Goal: Task Accomplishment & Management: Manage account settings

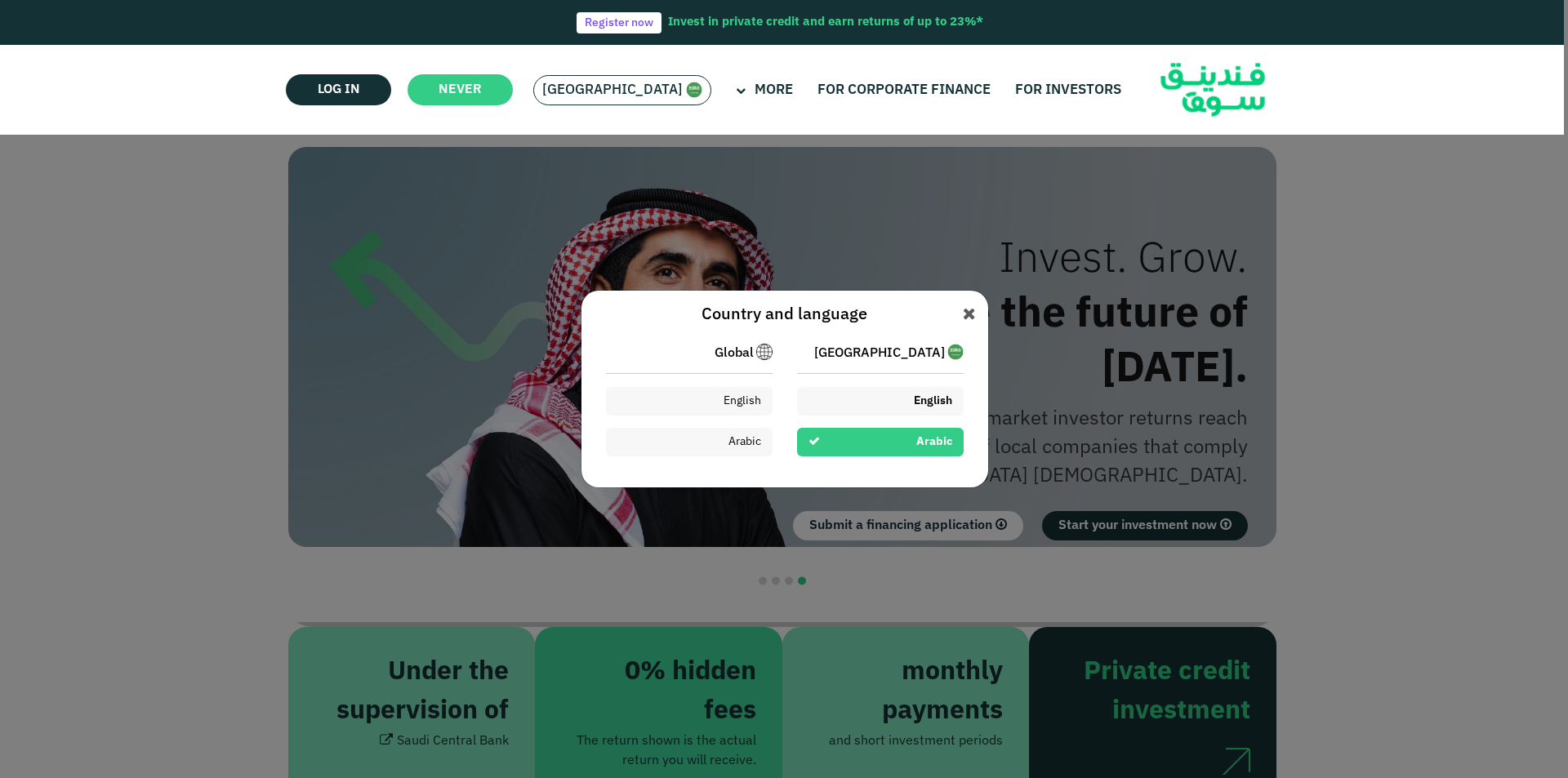
click at [932, 403] on font "English" at bounding box center [932, 400] width 38 height 12
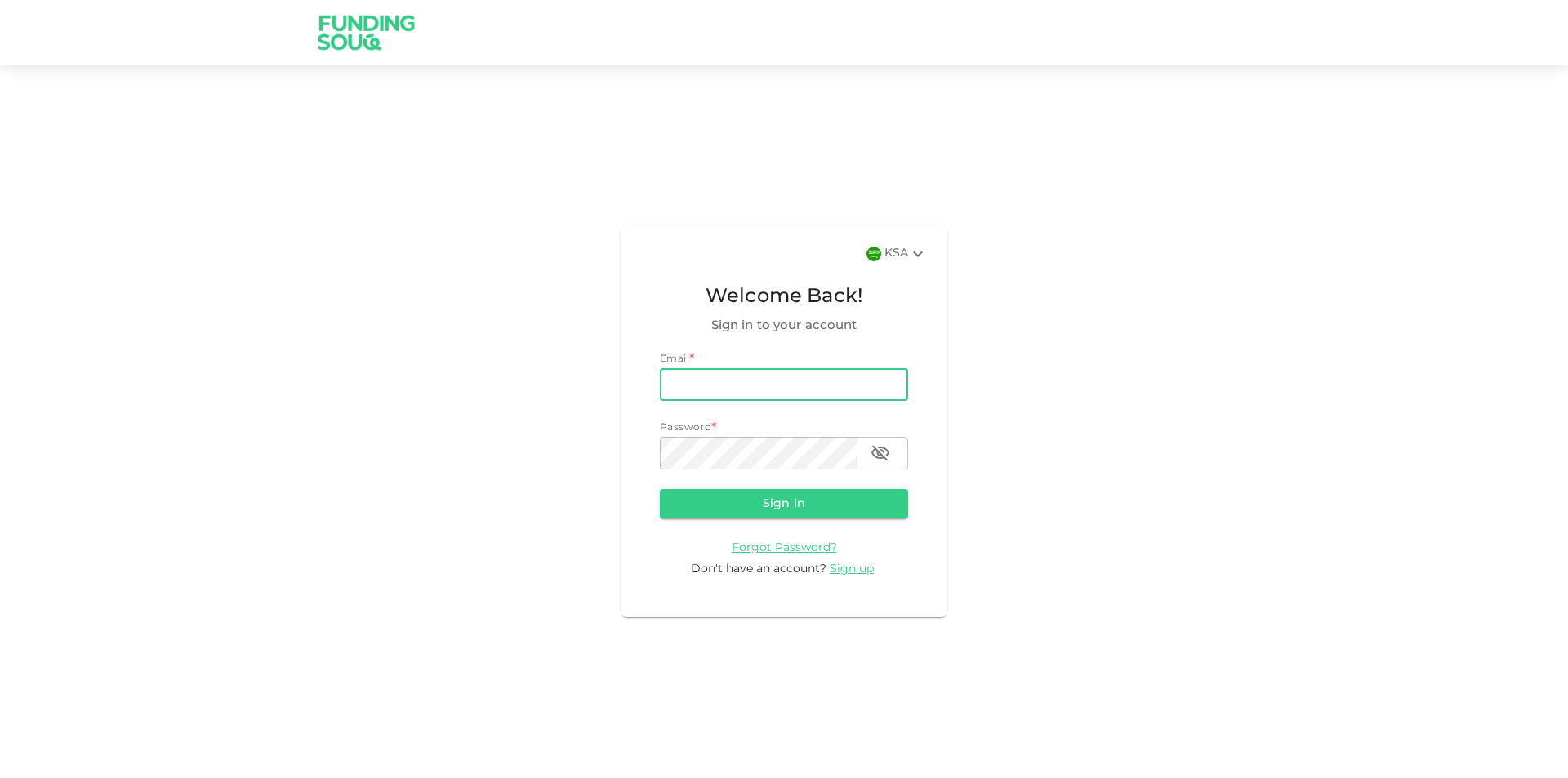
click at [795, 384] on input "email" at bounding box center [784, 384] width 248 height 33
type input "mdghouse021@gmail.com"
click at [660, 489] on button "Sign in" at bounding box center [784, 504] width 248 height 29
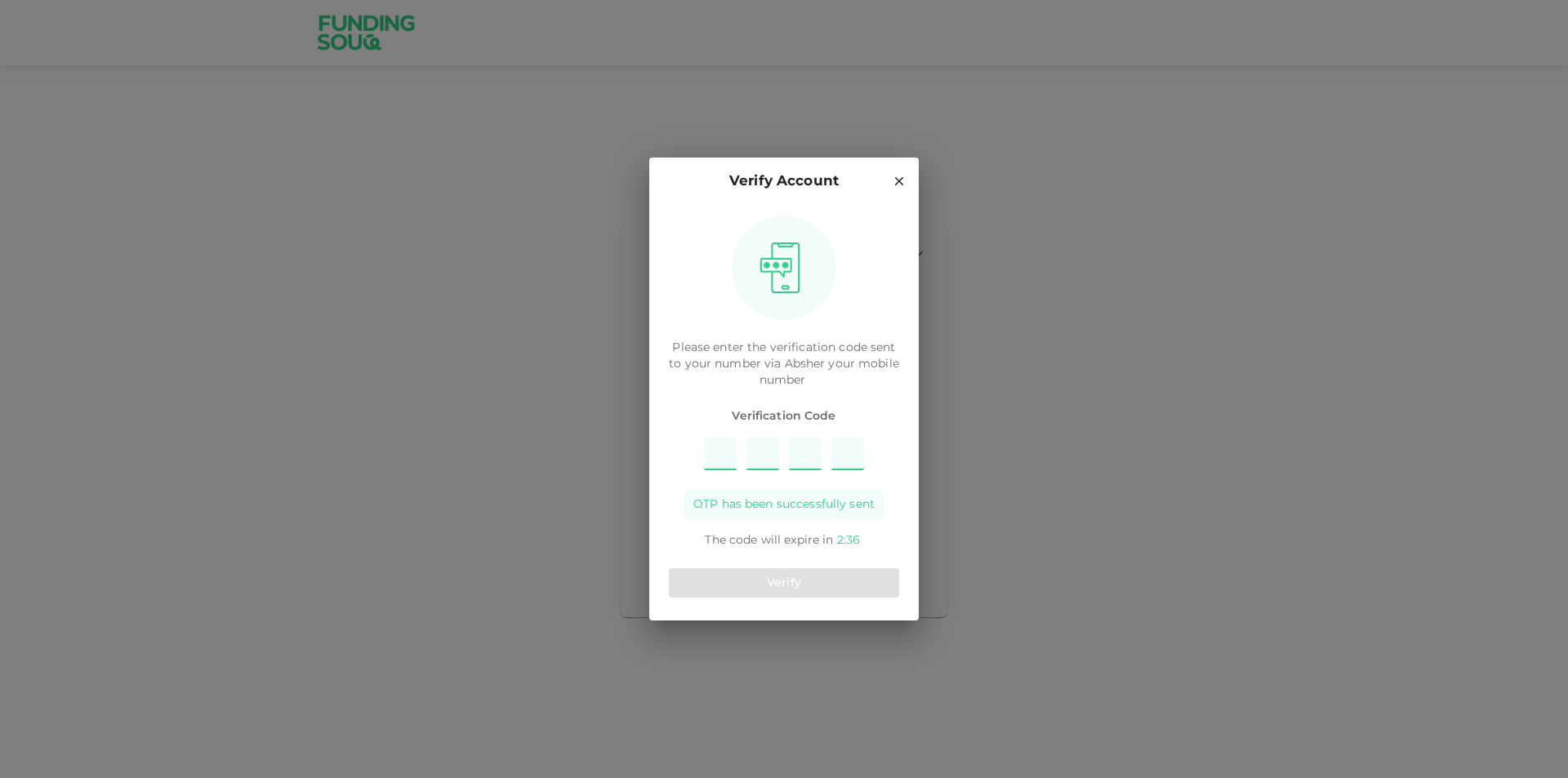
type input "2"
type input "6"
type input "7"
type input "5"
click at [807, 577] on button "Verify" at bounding box center [784, 582] width 230 height 29
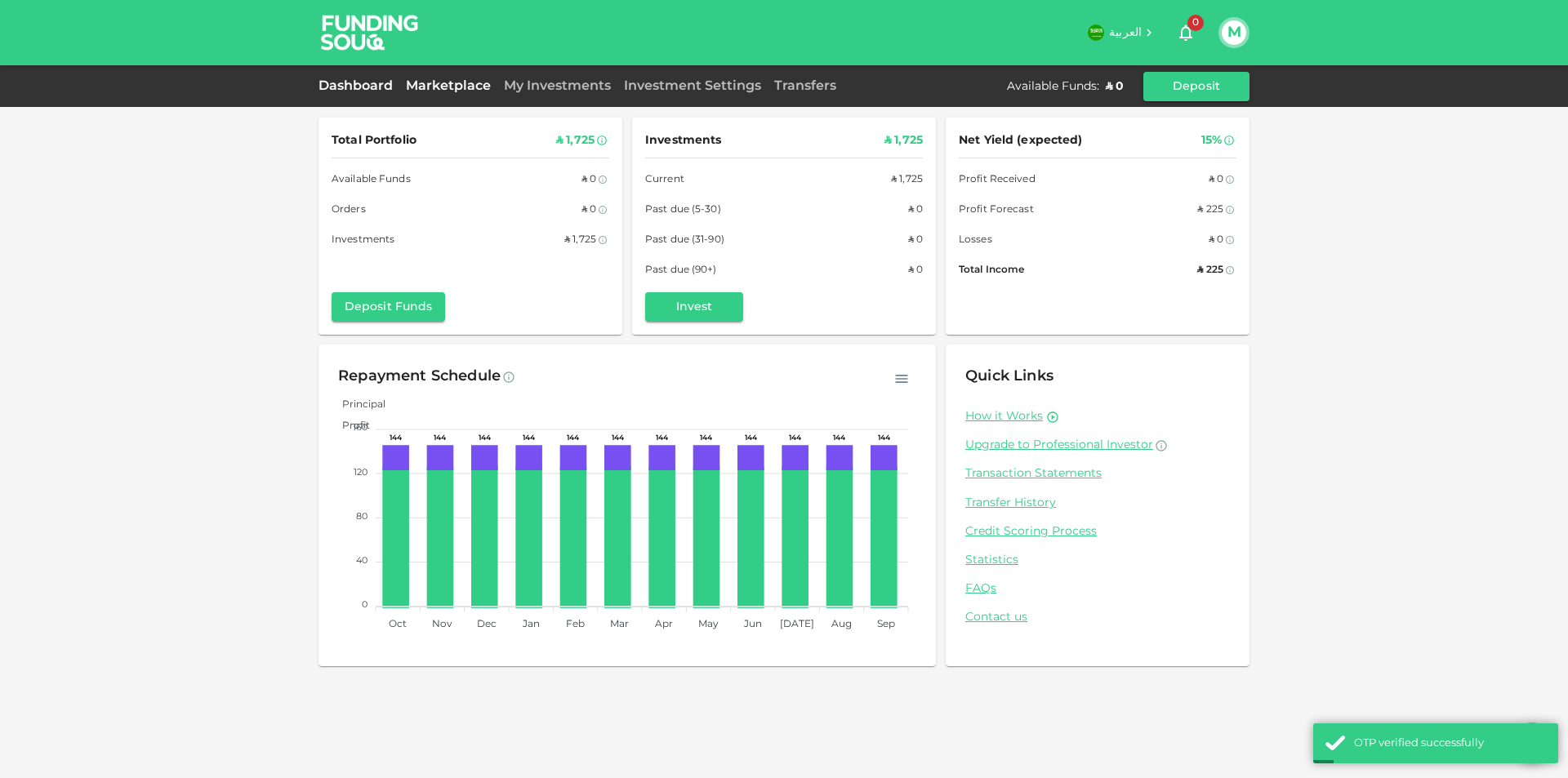
click at [429, 82] on link "Marketplace" at bounding box center [448, 86] width 98 height 12
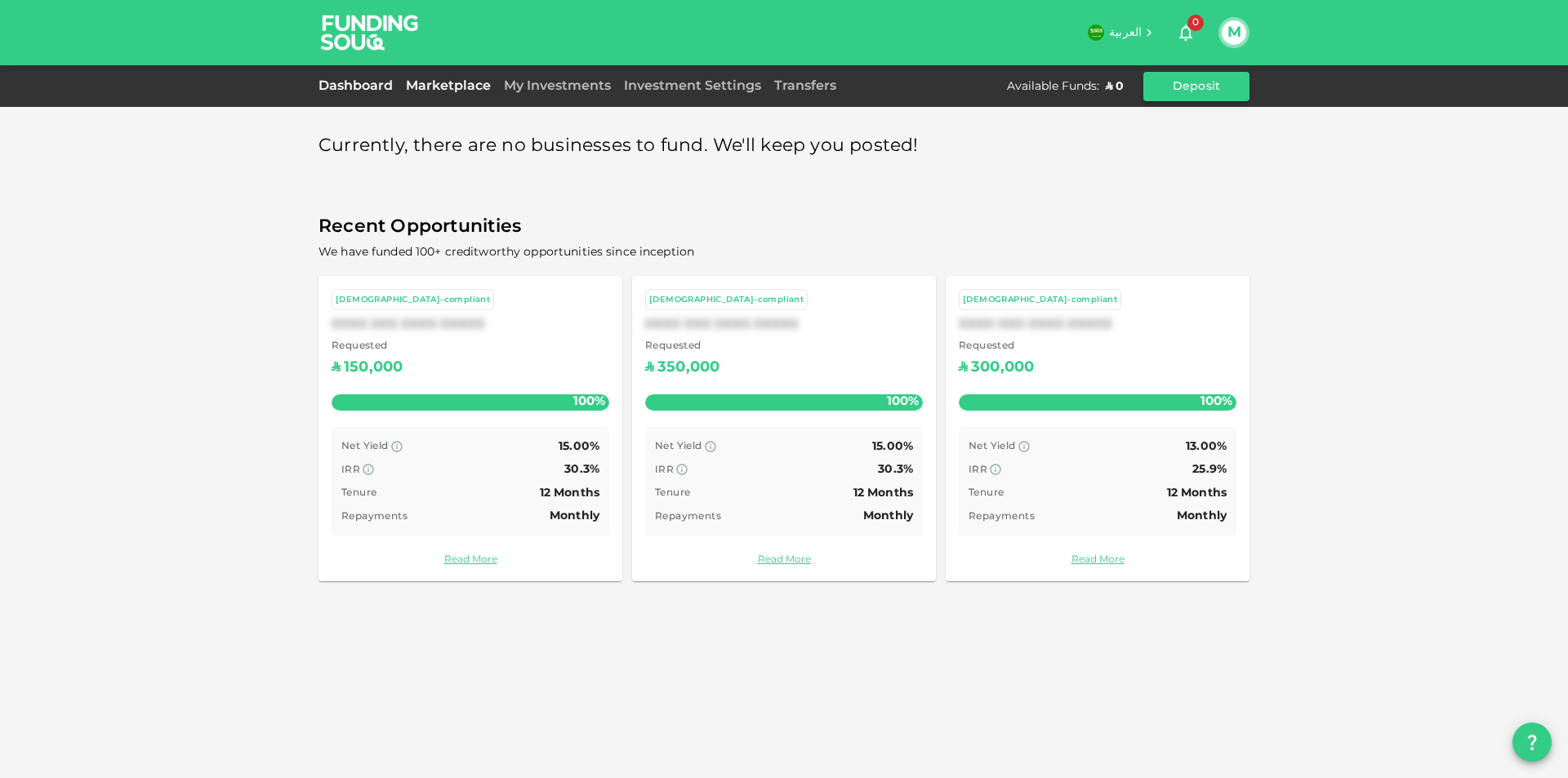
click at [384, 89] on link "Dashboard" at bounding box center [359, 86] width 81 height 12
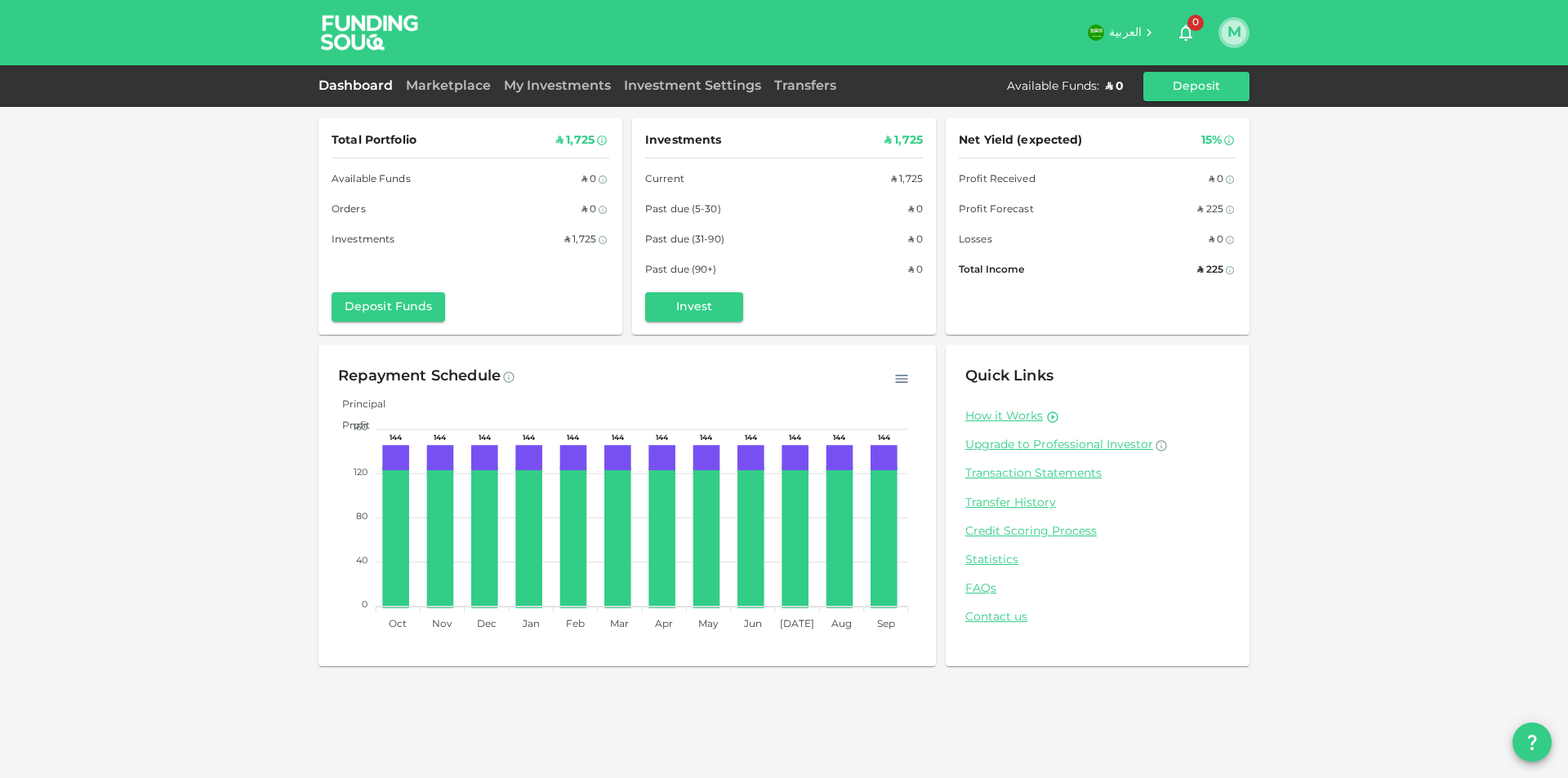
click at [1238, 34] on button "M" at bounding box center [1234, 33] width 25 height 25
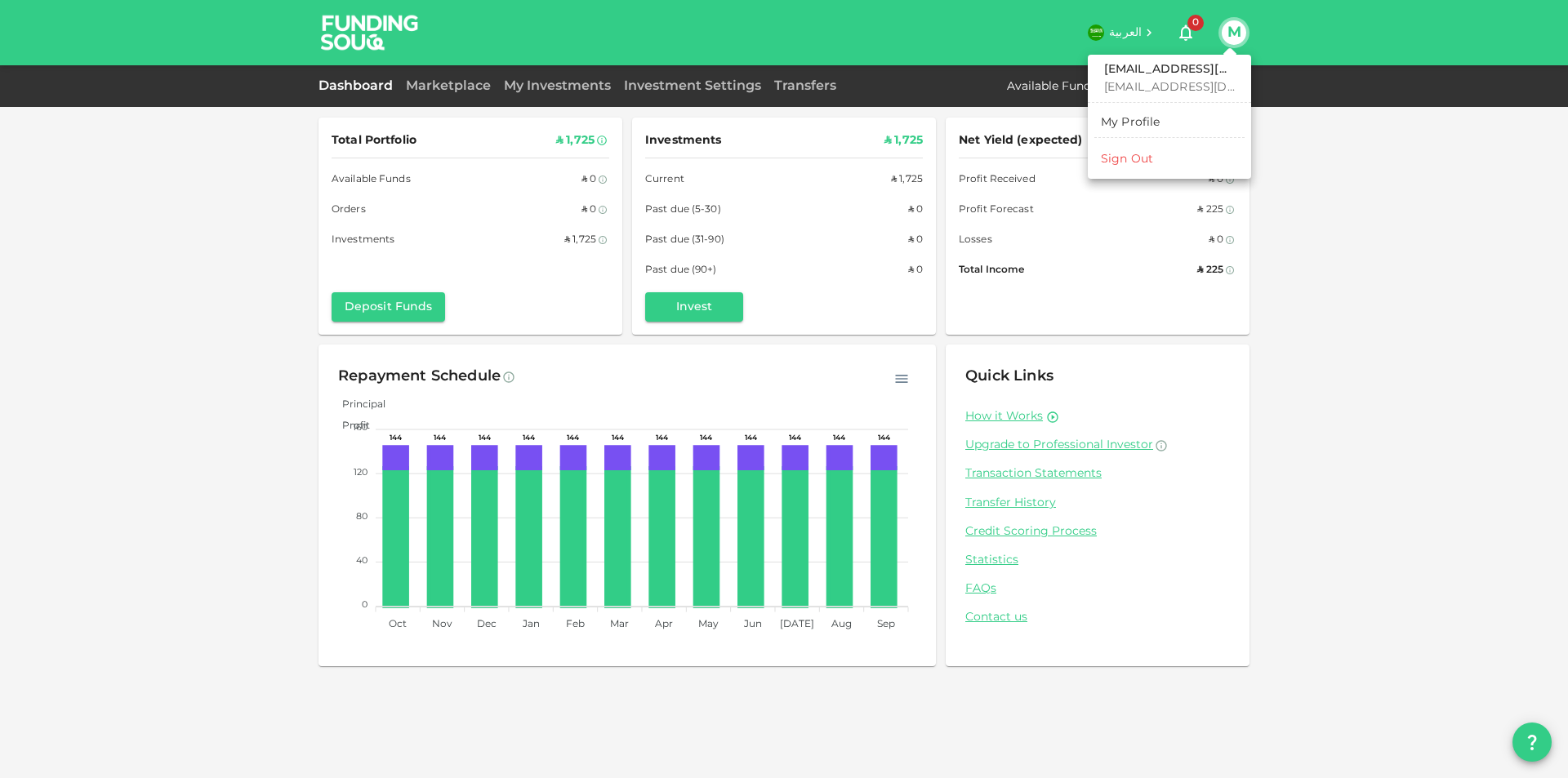
click at [1120, 153] on div "Sign Out" at bounding box center [1126, 159] width 52 height 16
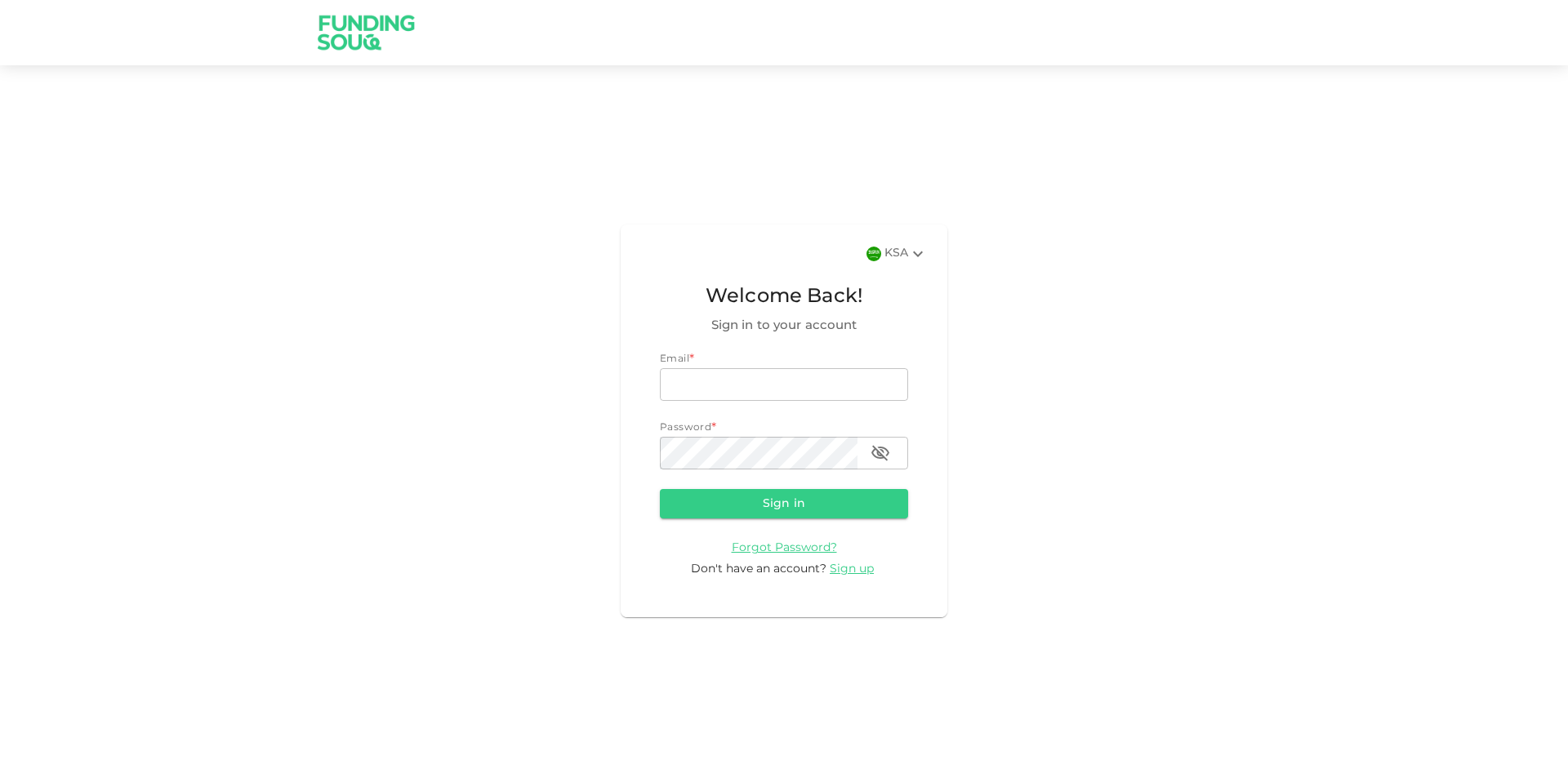
click at [917, 250] on icon at bounding box center [918, 254] width 19 height 19
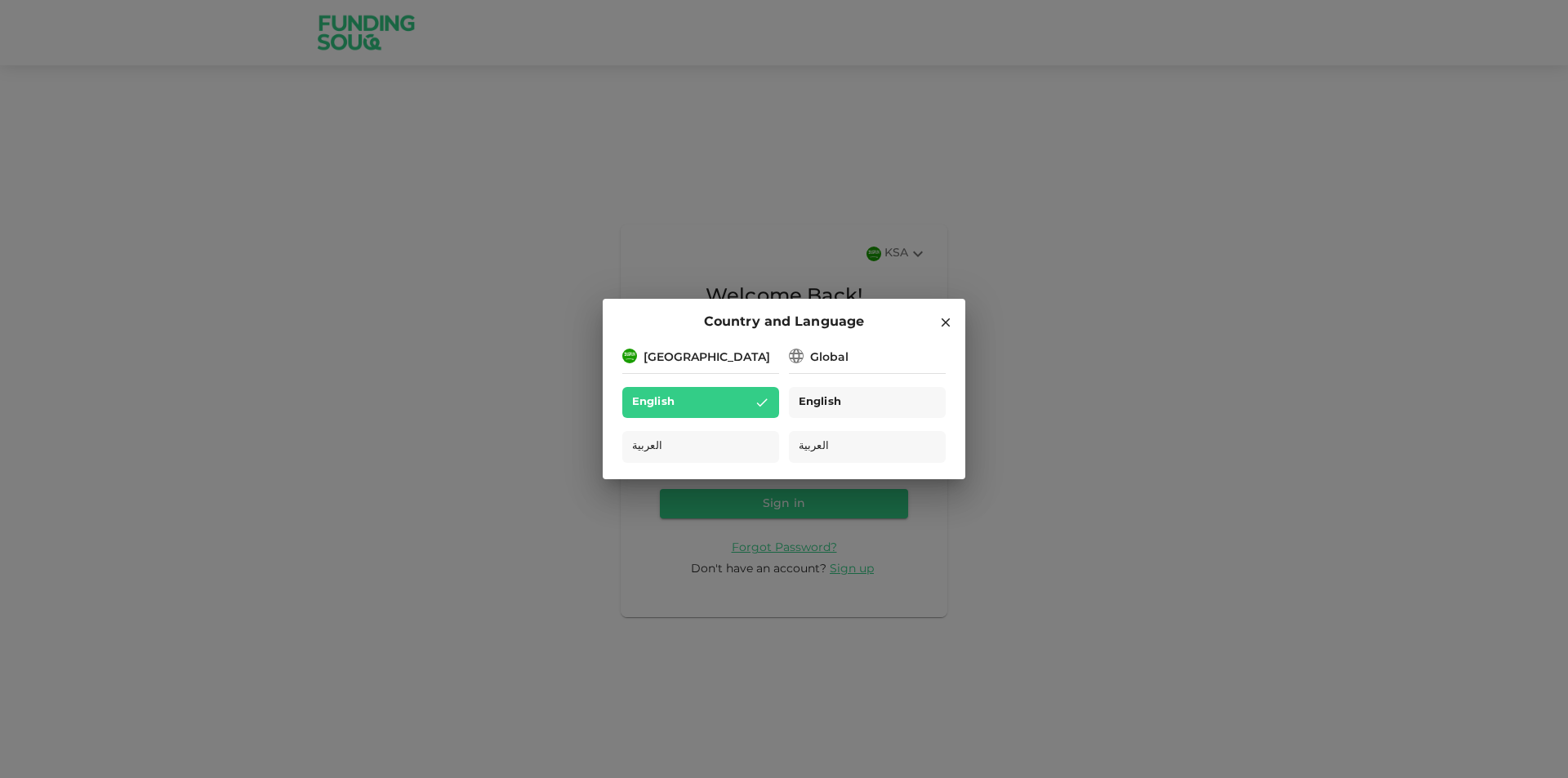
click at [812, 402] on span "English" at bounding box center [820, 403] width 42 height 19
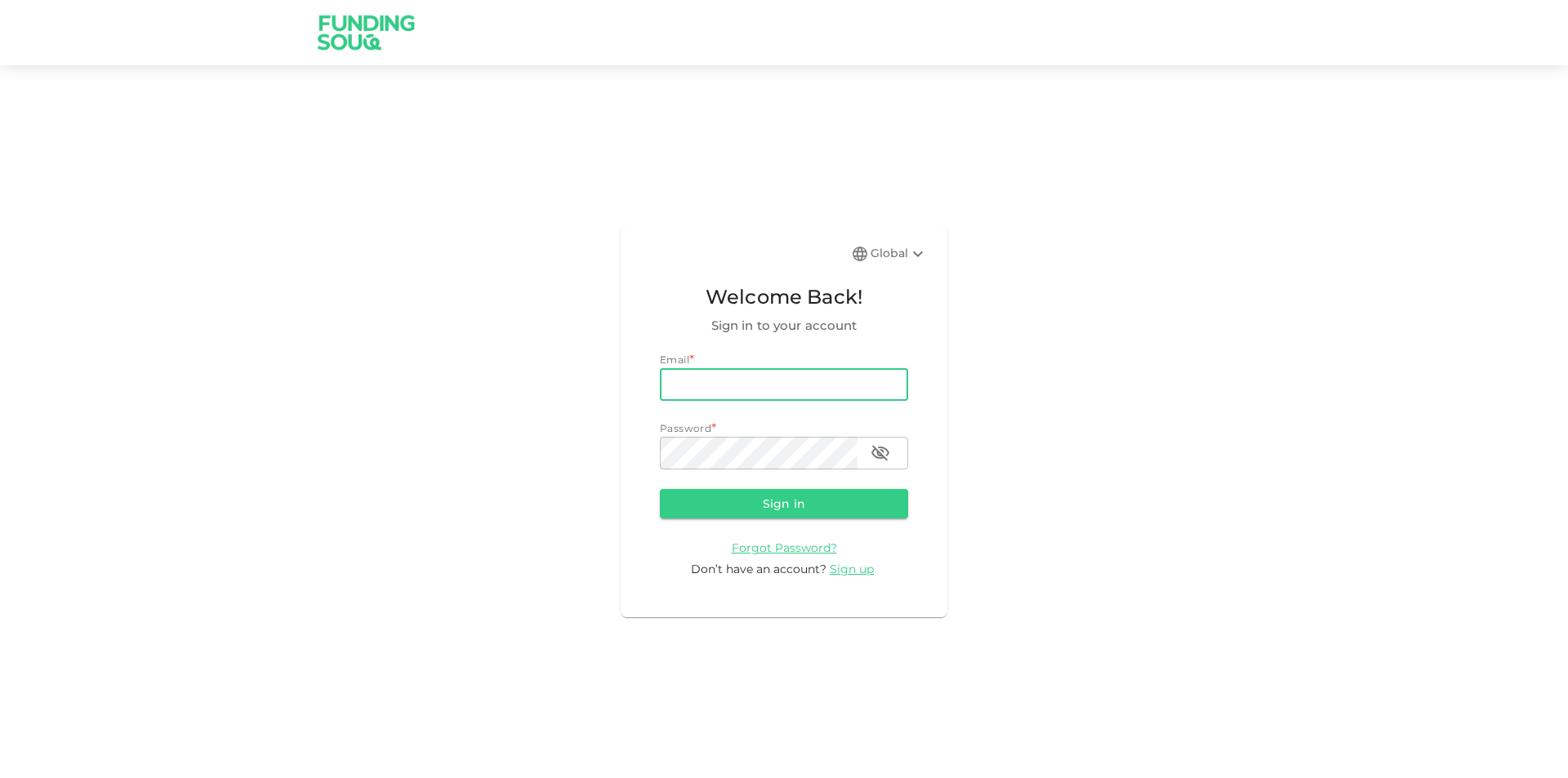
drag, startPoint x: 0, startPoint y: 0, endPoint x: 774, endPoint y: 392, distance: 867.6
click at [774, 392] on input "email" at bounding box center [784, 384] width 248 height 33
type input "[EMAIL_ADDRESS][DOMAIN_NAME]"
click at [660, 489] on button "Sign in" at bounding box center [784, 504] width 248 height 29
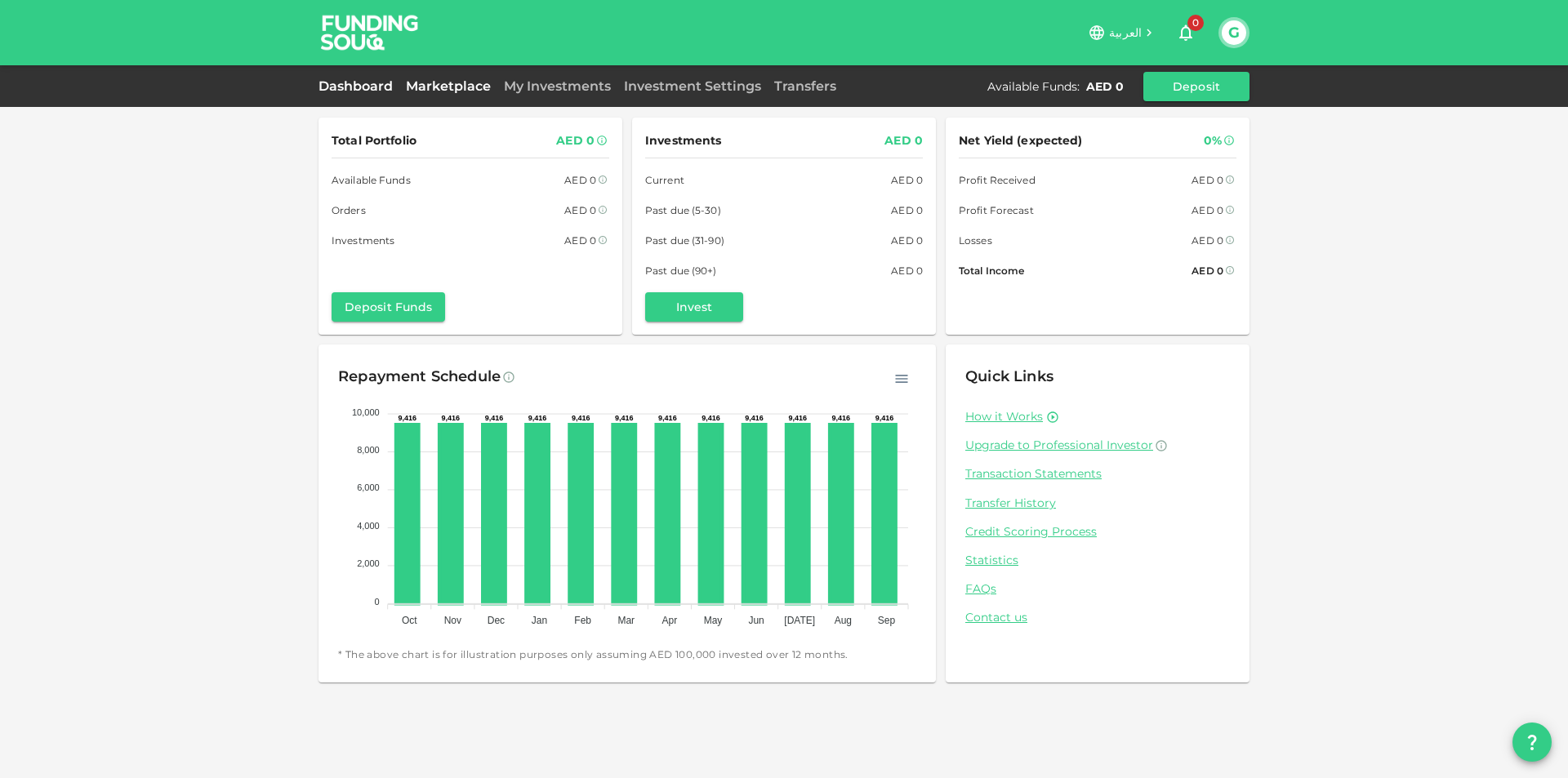
click at [438, 90] on link "Marketplace" at bounding box center [448, 87] width 98 height 16
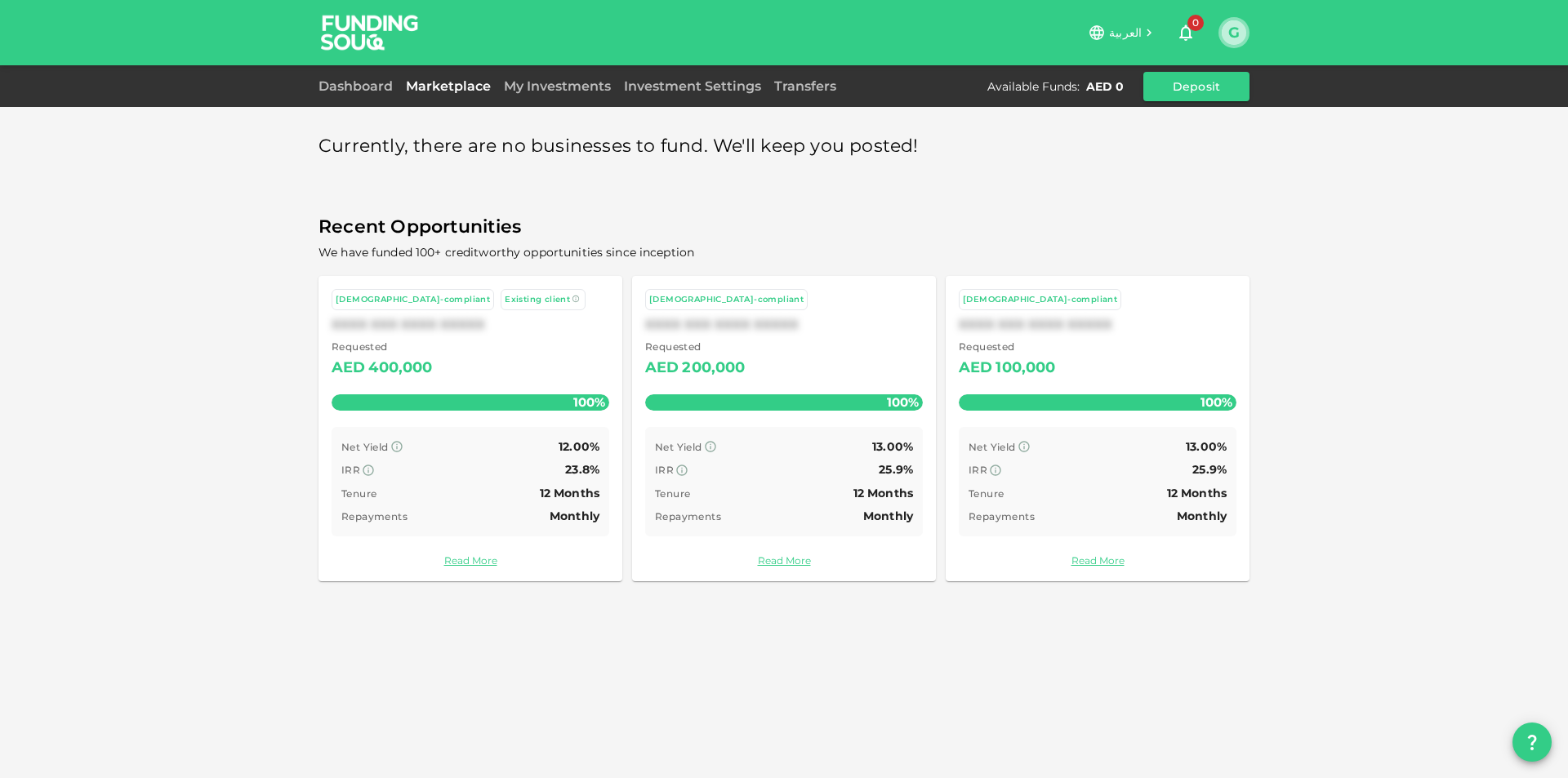
click at [1225, 36] on button "G" at bounding box center [1234, 33] width 25 height 25
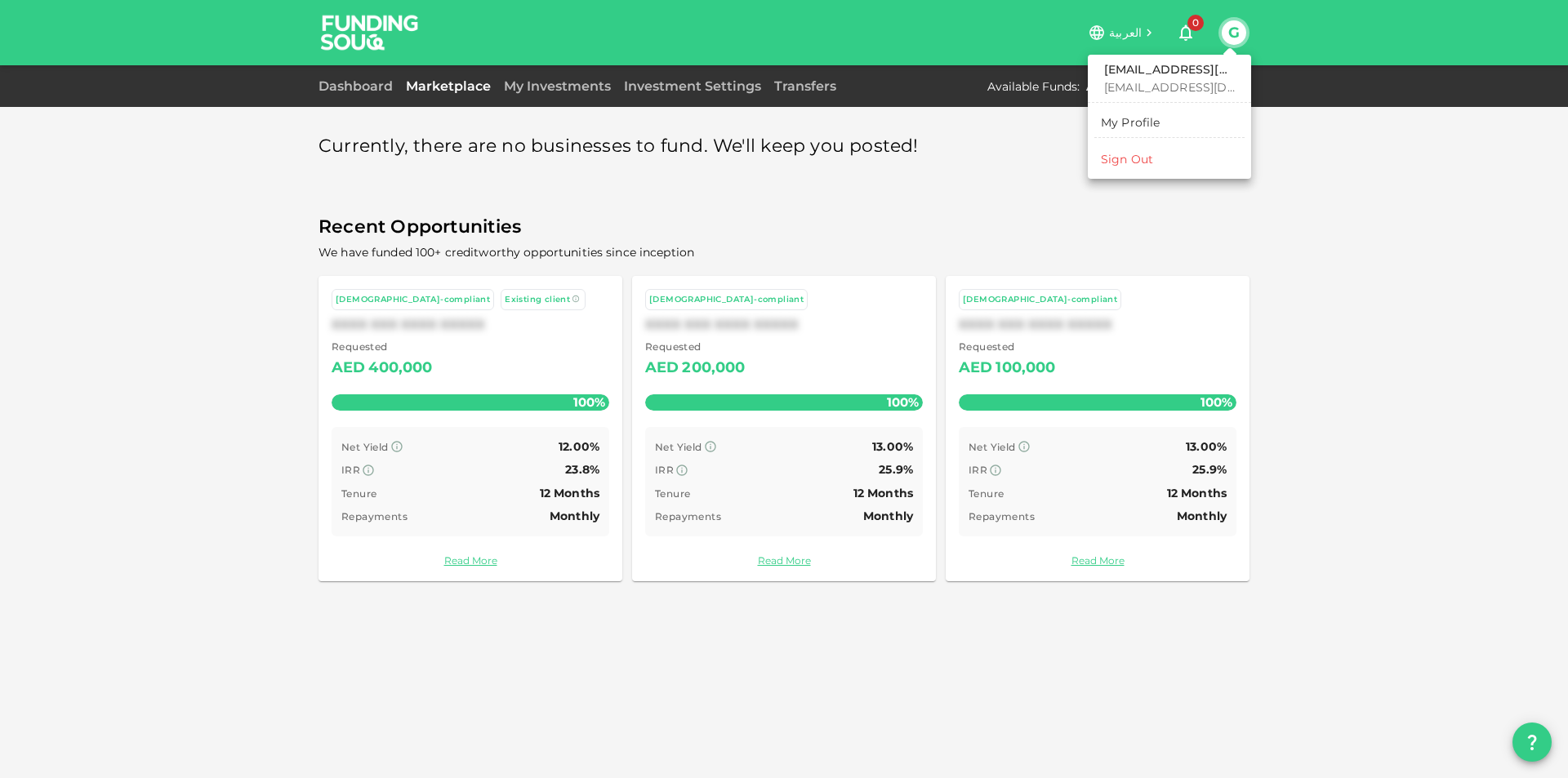
click at [1122, 158] on div "Sign Out" at bounding box center [1126, 159] width 52 height 16
